Goal: Information Seeking & Learning: Learn about a topic

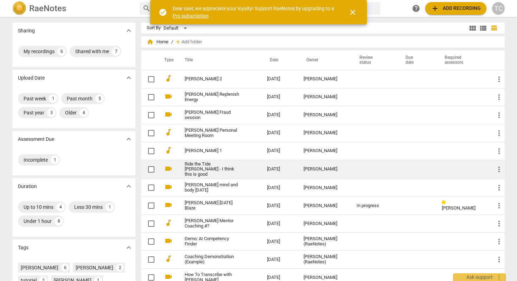
click at [211, 167] on link "Ride the Tide [PERSON_NAME] - I think this is good" at bounding box center [213, 170] width 57 height 16
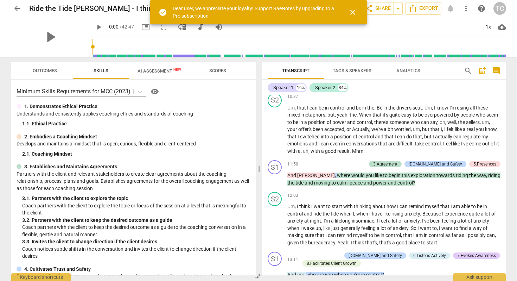
scroll to position [1115, 0]
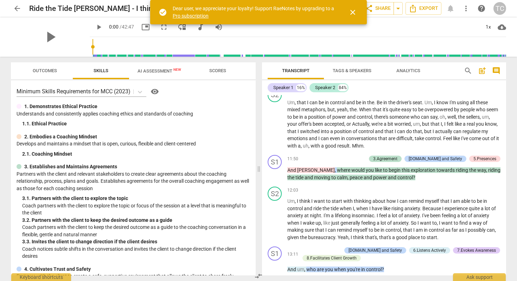
click at [163, 70] on span "AI Assessment New" at bounding box center [160, 70] width 44 height 5
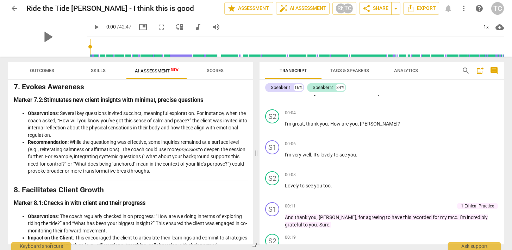
scroll to position [24, 0]
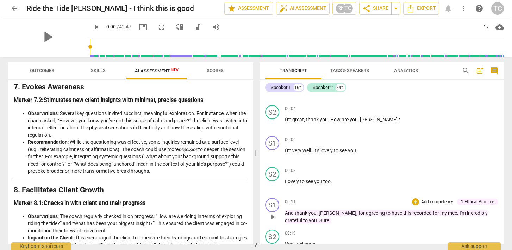
click at [273, 218] on span "play_arrow" at bounding box center [272, 217] width 8 height 8
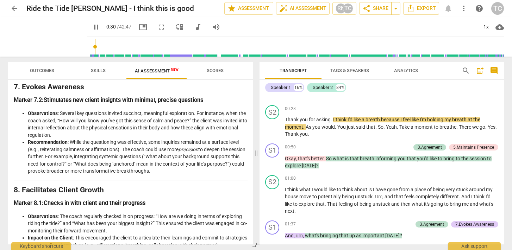
scroll to position [212, 0]
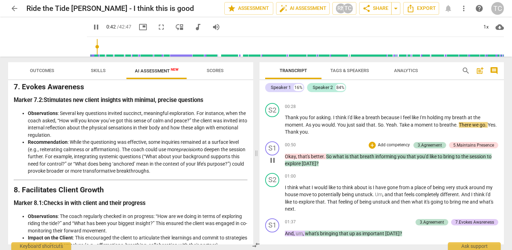
click at [271, 161] on span "pause" at bounding box center [272, 160] width 8 height 8
click at [271, 161] on span "play_arrow" at bounding box center [272, 160] width 8 height 8
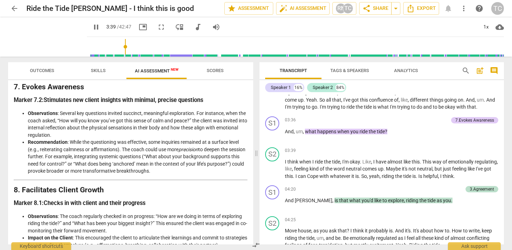
scroll to position [492, 0]
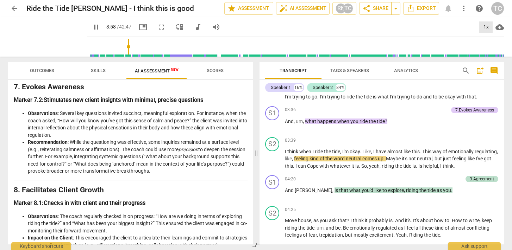
click at [486, 26] on div "1x" at bounding box center [485, 26] width 13 height 11
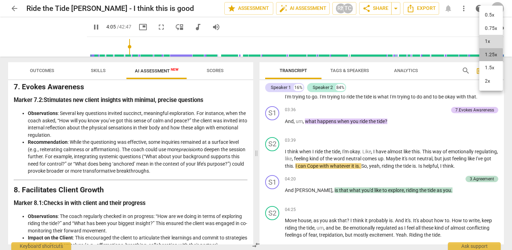
click at [488, 56] on li "1.25x" at bounding box center [491, 54] width 24 height 13
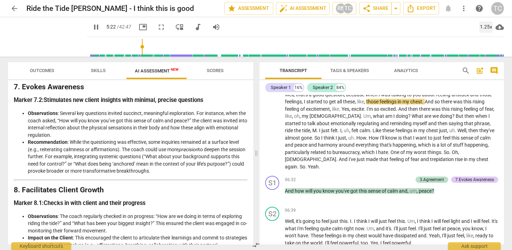
scroll to position [687, 0]
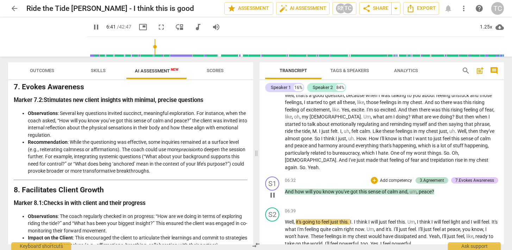
click at [272, 195] on span "pause" at bounding box center [272, 195] width 8 height 8
click at [272, 195] on span "play_arrow" at bounding box center [272, 195] width 8 height 8
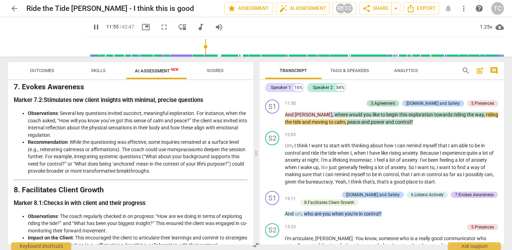
scroll to position [1169, 0]
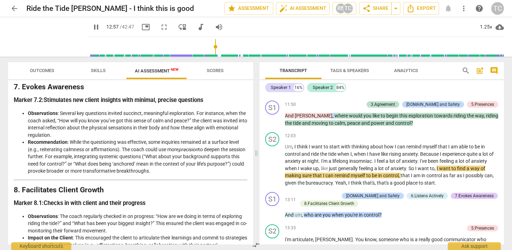
click at [92, 26] on span "pause" at bounding box center [96, 27] width 8 height 8
click at [92, 26] on span "play_arrow" at bounding box center [96, 27] width 8 height 8
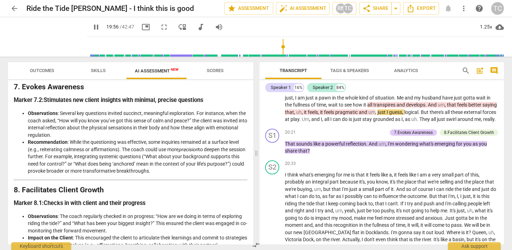
scroll to position [1692, 0]
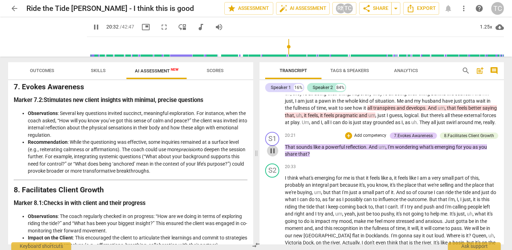
click at [272, 155] on span "pause" at bounding box center [272, 151] width 8 height 8
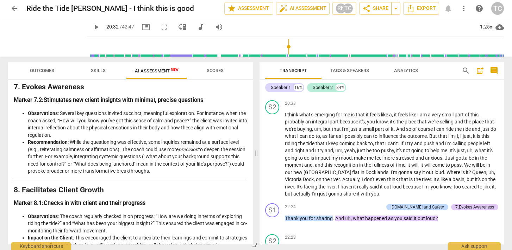
scroll to position [1754, 0]
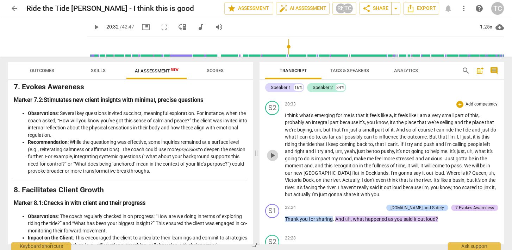
click at [272, 160] on span "play_arrow" at bounding box center [272, 155] width 8 height 8
click at [272, 160] on span "pause" at bounding box center [272, 155] width 8 height 8
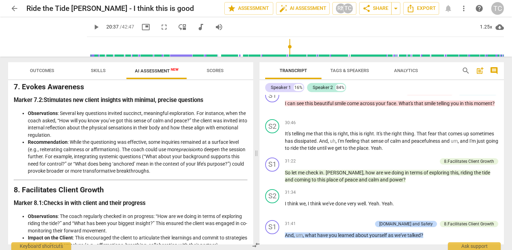
scroll to position [2527, 0]
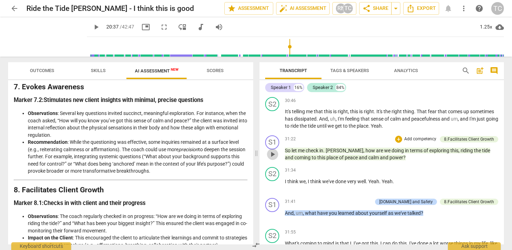
click at [270, 159] on span "play_arrow" at bounding box center [272, 154] width 8 height 8
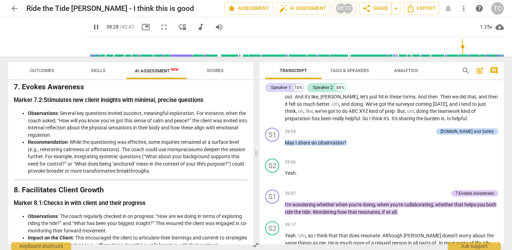
scroll to position [3244, 0]
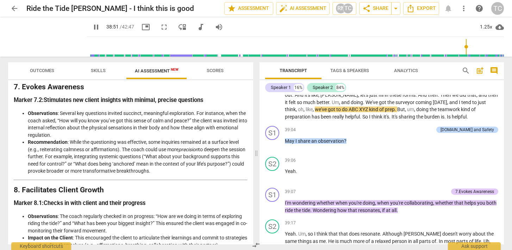
click at [92, 27] on span "pause" at bounding box center [96, 27] width 8 height 8
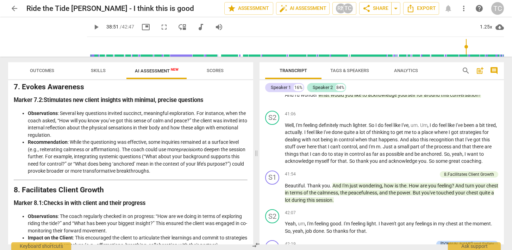
scroll to position [3591, 0]
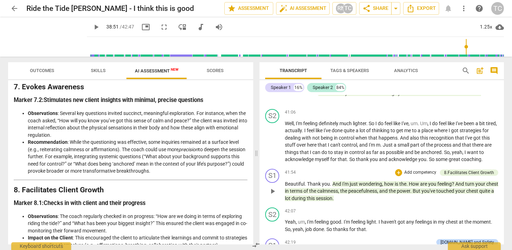
click at [276, 196] on span "play_arrow" at bounding box center [272, 191] width 8 height 8
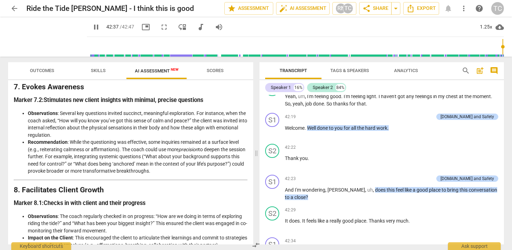
scroll to position [3714, 0]
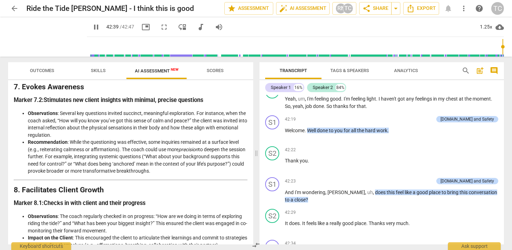
click at [92, 27] on span "pause" at bounding box center [96, 27] width 8 height 8
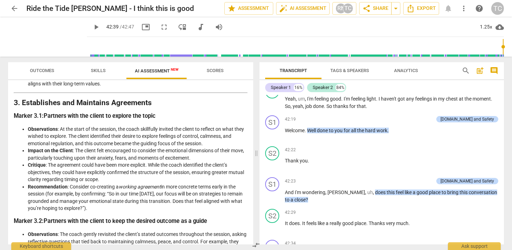
scroll to position [276, 0]
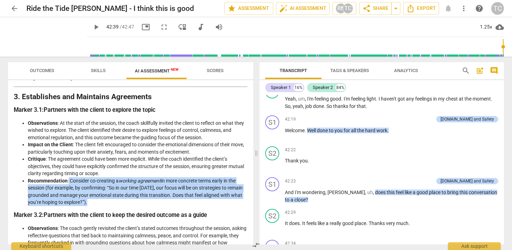
drag, startPoint x: 69, startPoint y: 183, endPoint x: 112, endPoint y: 200, distance: 46.7
click at [112, 200] on li "Recommendation : Consider co-creating a working agreement in more concrete term…" at bounding box center [138, 191] width 220 height 29
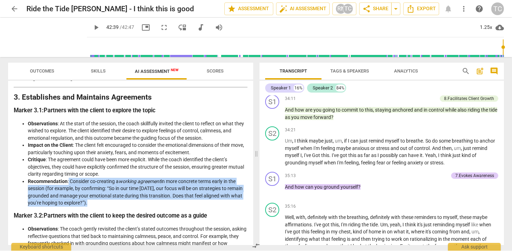
scroll to position [2865, 0]
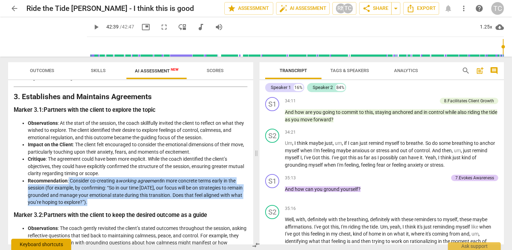
type input "2560"
